Goal: Task Accomplishment & Management: Complete application form

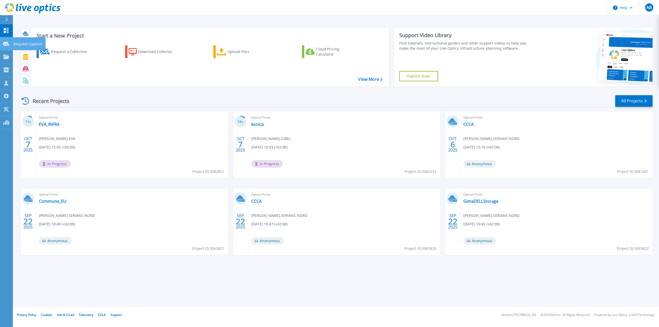
click at [20, 44] on p "Request Capture" at bounding box center [27, 43] width 29 height 13
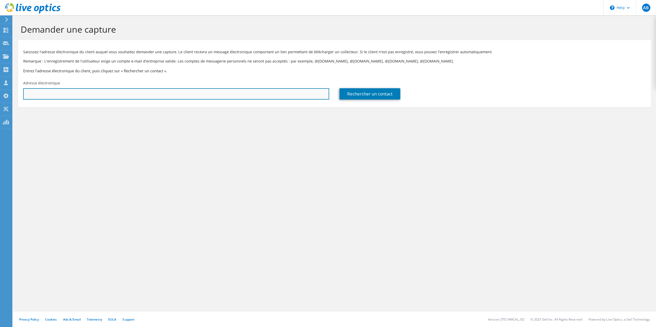
click at [273, 95] on input "text" at bounding box center [176, 93] width 306 height 11
paste input "[EMAIL_ADDRESS][DOMAIN_NAME]"
type input "[EMAIL_ADDRESS][DOMAIN_NAME]"
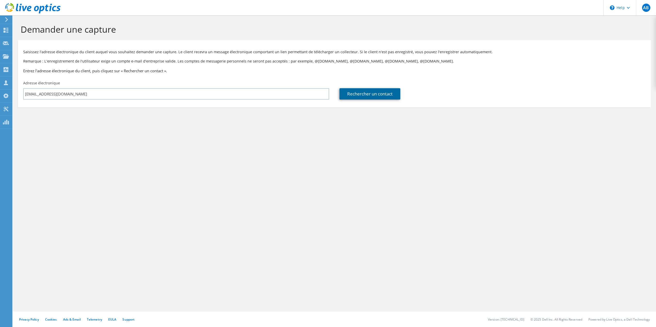
click at [351, 93] on link "Rechercher un contact" at bounding box center [369, 93] width 61 height 11
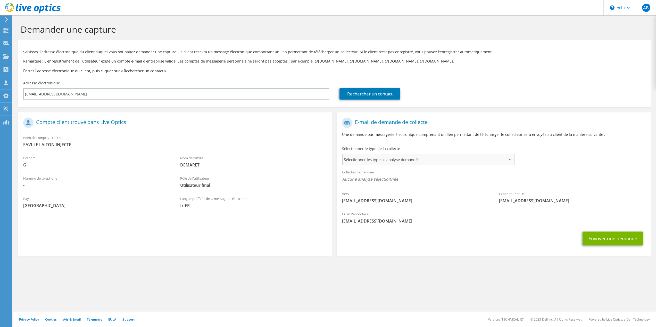
click at [395, 164] on span "Sélectionner les types d'analyse demandés" at bounding box center [427, 160] width 171 height 10
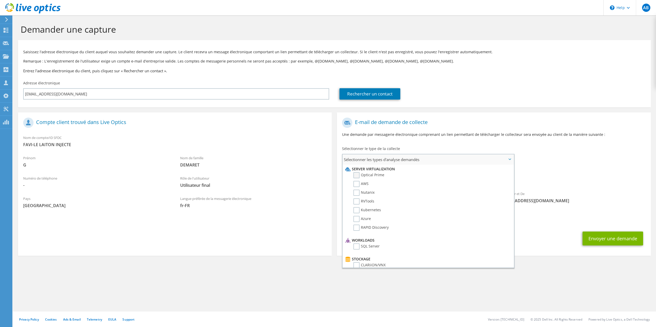
click at [372, 177] on label "Optical Prime" at bounding box center [368, 175] width 31 height 6
click at [0, 0] on input "Optical Prime" at bounding box center [0, 0] width 0 height 0
drag, startPoint x: 525, startPoint y: 268, endPoint x: 530, endPoint y: 269, distance: 5.0
click at [526, 268] on section "Demander une capture Saisissez l'adresse électronique du client auquel vous sou…" at bounding box center [334, 149] width 643 height 268
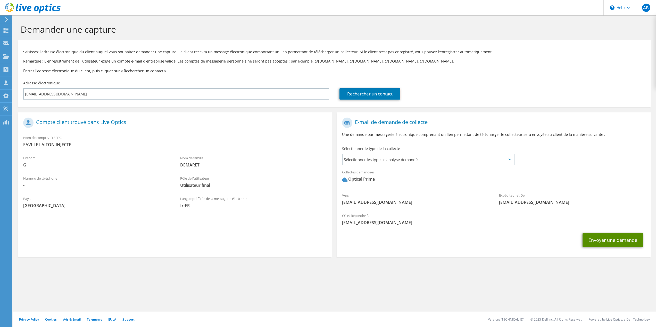
click at [611, 238] on button "Envoyer une demande" at bounding box center [612, 240] width 61 height 14
